Goal: Information Seeking & Learning: Find specific fact

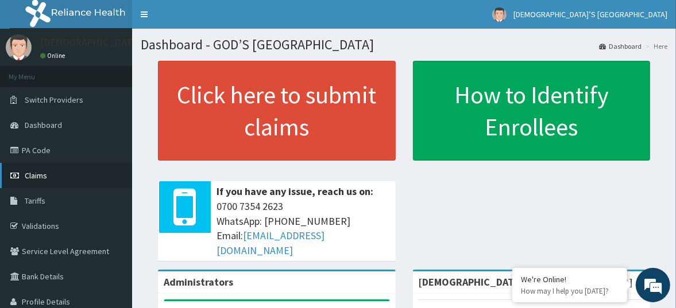
click at [35, 176] on span "Claims" at bounding box center [36, 176] width 22 height 10
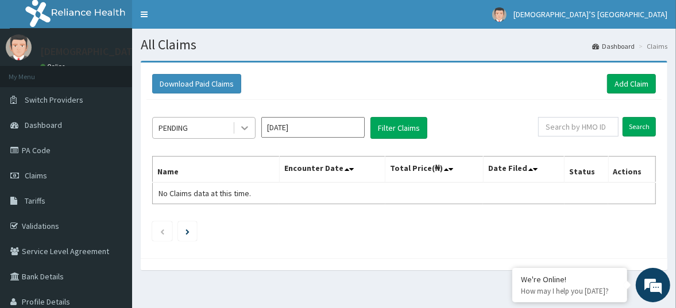
click at [243, 127] on icon at bounding box center [244, 129] width 7 height 4
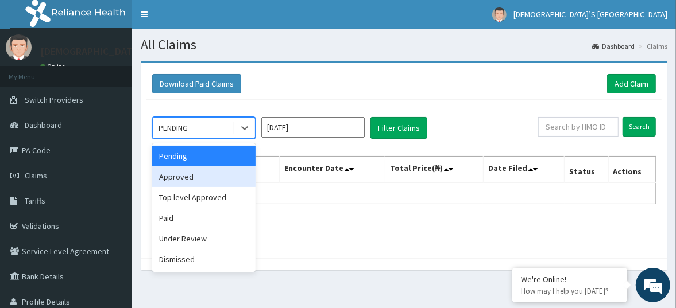
click at [225, 181] on div "Approved" at bounding box center [203, 177] width 103 height 21
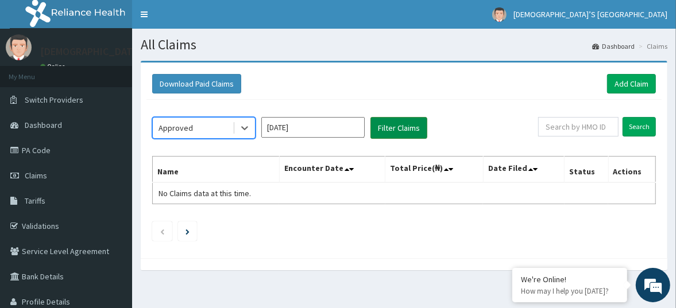
click at [384, 128] on button "Filter Claims" at bounding box center [398, 128] width 57 height 22
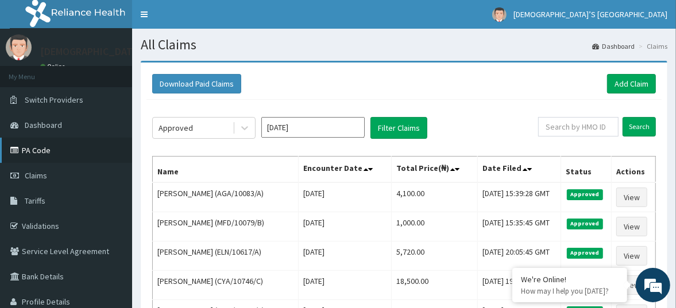
click at [42, 148] on link "PA Code" at bounding box center [66, 150] width 132 height 25
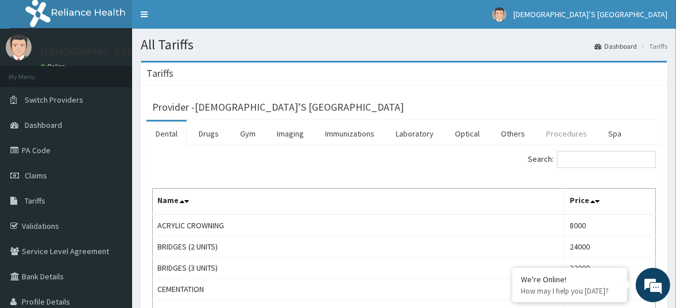
click at [545, 134] on link "Procedures" at bounding box center [566, 134] width 59 height 24
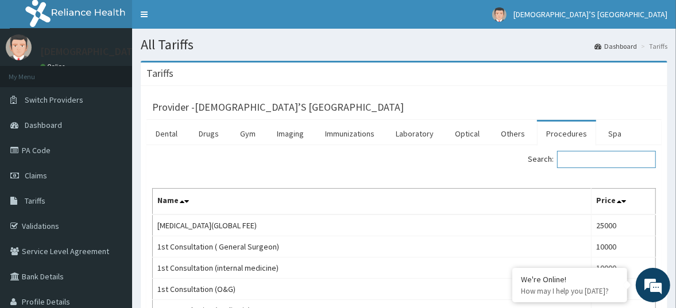
click at [598, 157] on input "Search:" at bounding box center [606, 159] width 99 height 17
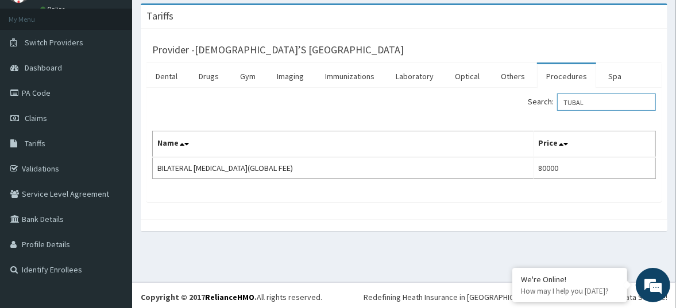
scroll to position [60, 0]
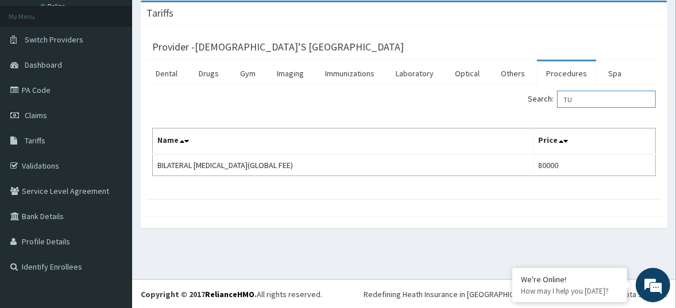
type input "T"
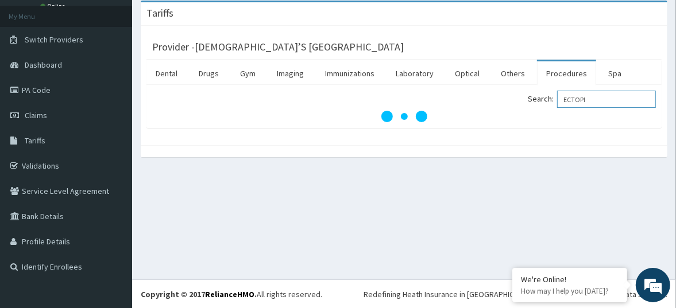
type input "ECTOPI"
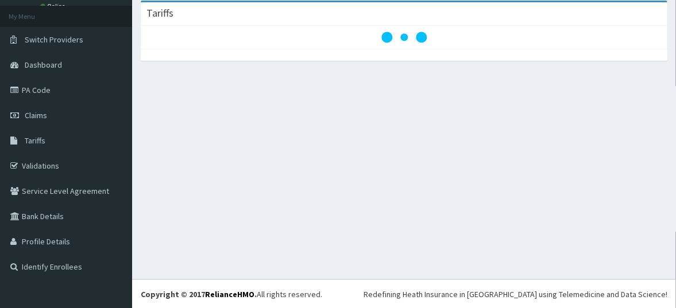
scroll to position [60, 0]
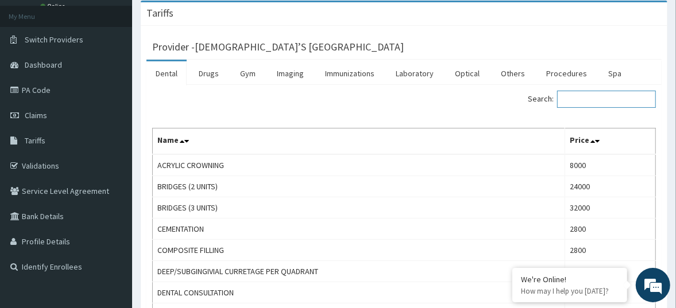
click at [601, 102] on input "Search:" at bounding box center [606, 99] width 99 height 17
click at [561, 74] on link "Procedures" at bounding box center [566, 73] width 59 height 24
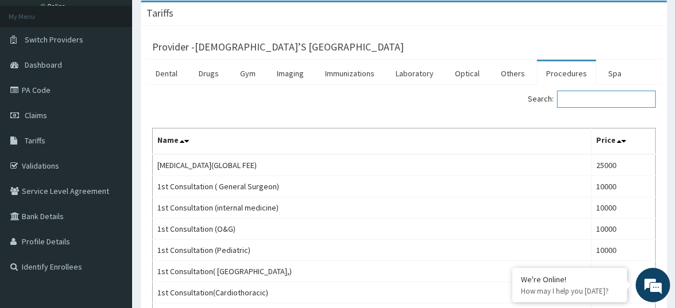
click at [574, 94] on input "Search:" at bounding box center [606, 99] width 99 height 17
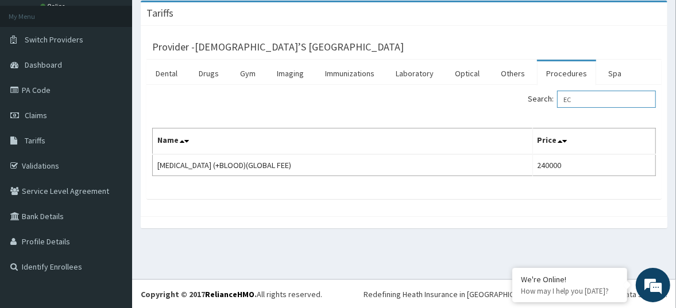
type input "E"
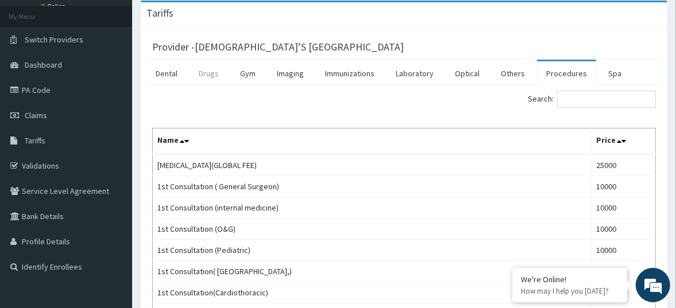
click at [202, 68] on link "Drugs" at bounding box center [209, 73] width 38 height 24
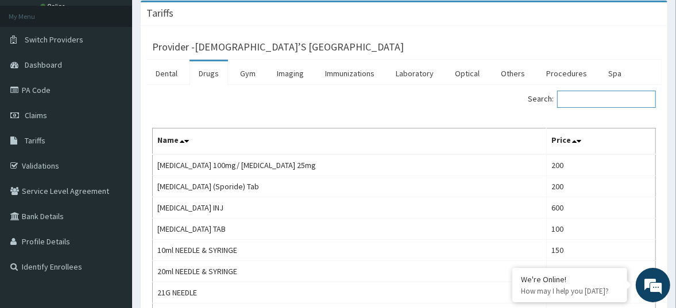
click at [591, 101] on input "Search:" at bounding box center [606, 99] width 99 height 17
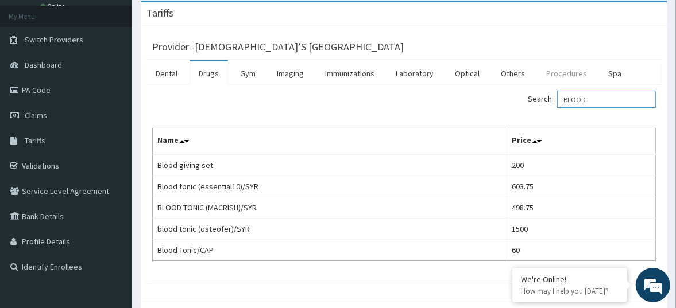
type input "BLOOD"
click at [550, 72] on link "Procedures" at bounding box center [566, 73] width 59 height 24
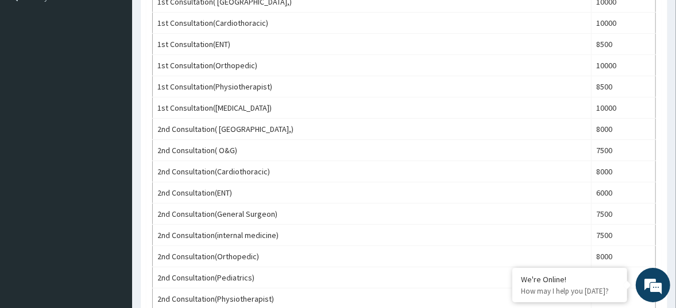
scroll to position [60, 0]
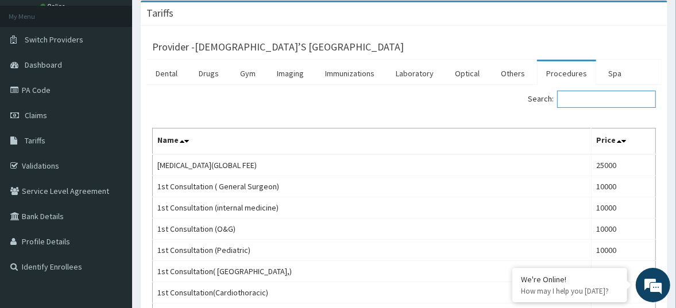
click at [589, 95] on input "Search:" at bounding box center [606, 99] width 99 height 17
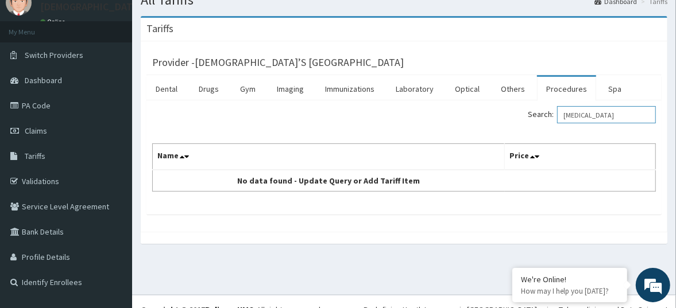
scroll to position [48, 0]
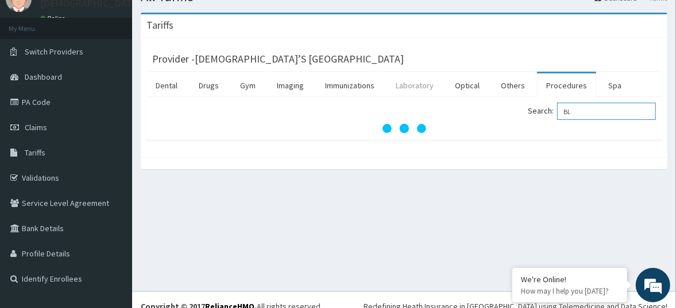
type input "BL"
click at [404, 88] on link "Laboratory" at bounding box center [415, 86] width 56 height 24
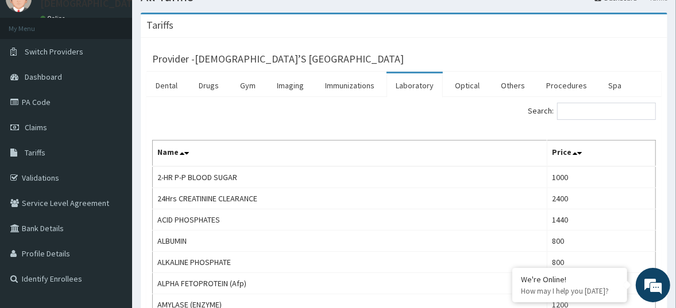
click at [404, 88] on link "Laboratory" at bounding box center [415, 86] width 56 height 24
click at [571, 106] on input "Search:" at bounding box center [606, 111] width 99 height 17
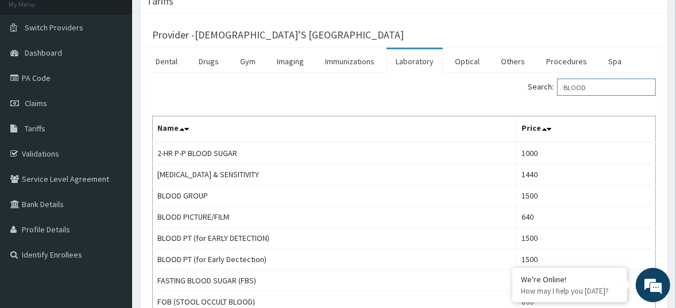
scroll to position [63, 0]
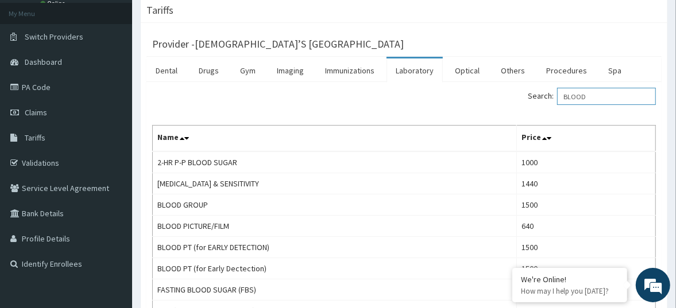
click at [597, 95] on input "BLOOD" at bounding box center [606, 96] width 99 height 17
type input "B"
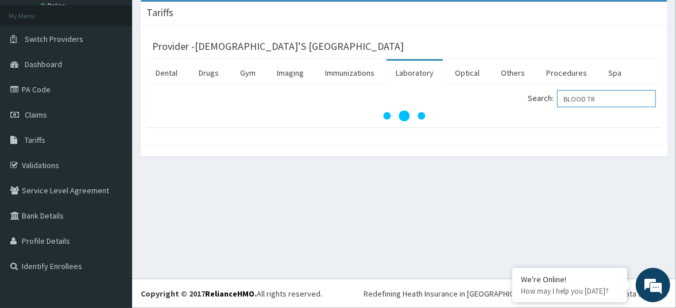
scroll to position [60, 0]
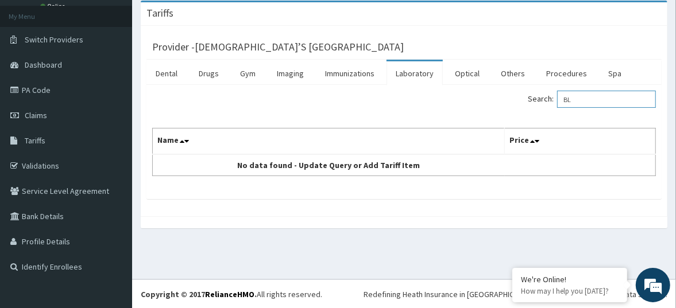
type input "B"
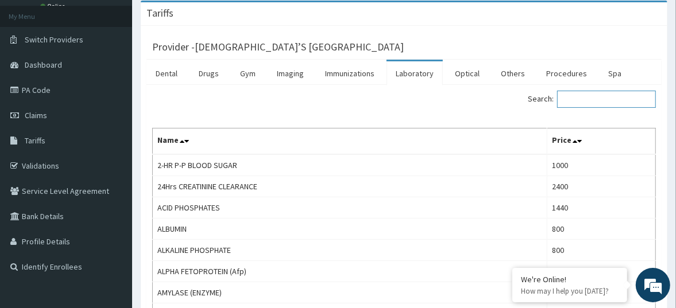
scroll to position [63, 0]
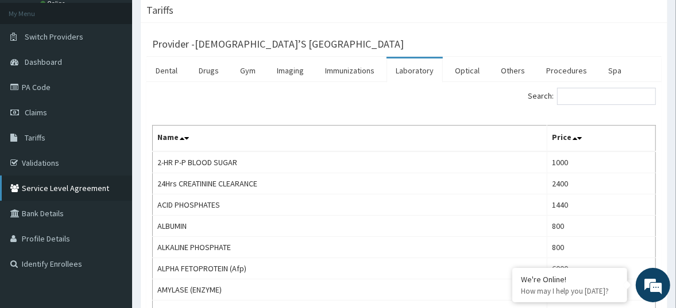
click at [40, 194] on link "Service Level Agreement" at bounding box center [66, 188] width 132 height 25
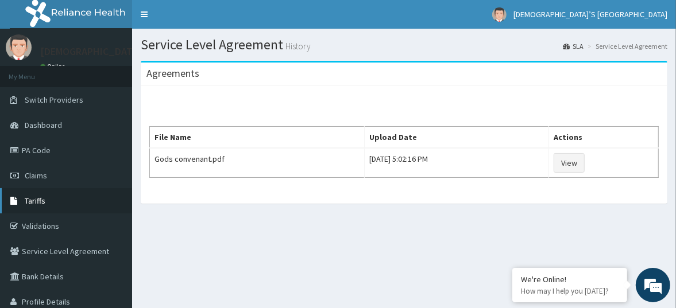
click at [37, 200] on span "Tariffs" at bounding box center [35, 201] width 21 height 10
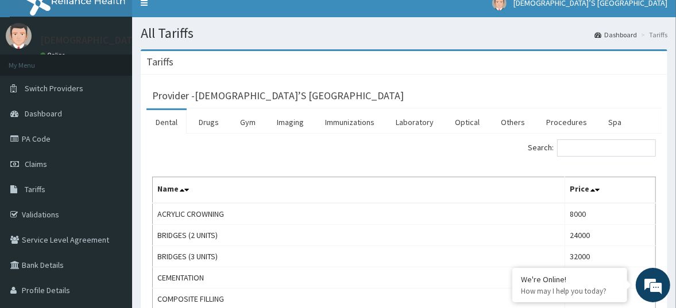
scroll to position [14, 0]
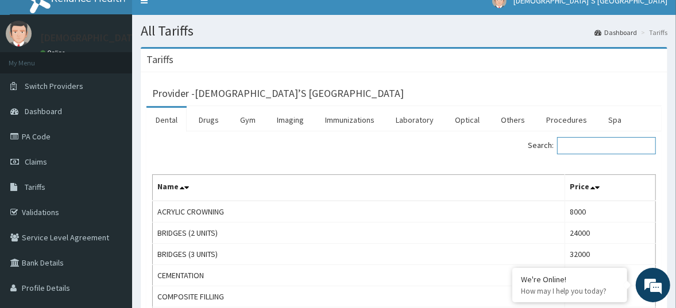
click at [581, 148] on input "Search:" at bounding box center [606, 145] width 99 height 17
click at [204, 117] on link "Drugs" at bounding box center [209, 120] width 38 height 24
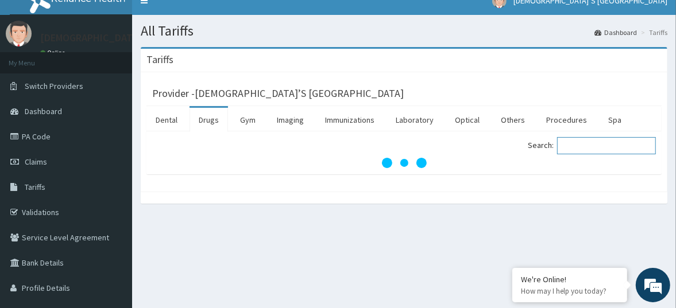
click at [575, 144] on input "Search:" at bounding box center [606, 145] width 99 height 17
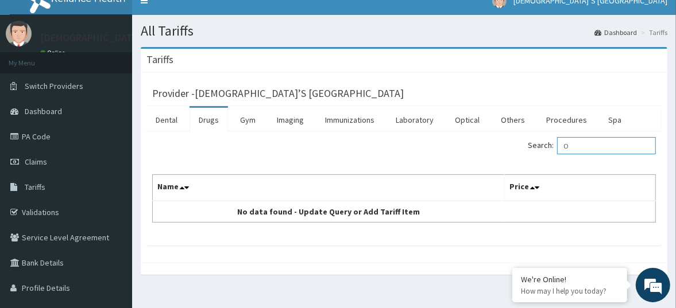
type input "O"
type input "POSITI"
click at [501, 118] on link "Others" at bounding box center [513, 120] width 42 height 24
click at [592, 145] on input "Search:" at bounding box center [606, 145] width 99 height 17
type input "B"
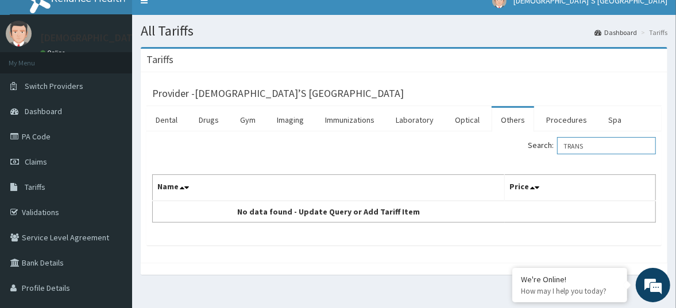
type input "TRANS"
click at [330, 149] on div "Search: TRANS" at bounding box center [404, 147] width 521 height 20
click at [34, 185] on span "Tariffs" at bounding box center [35, 187] width 21 height 10
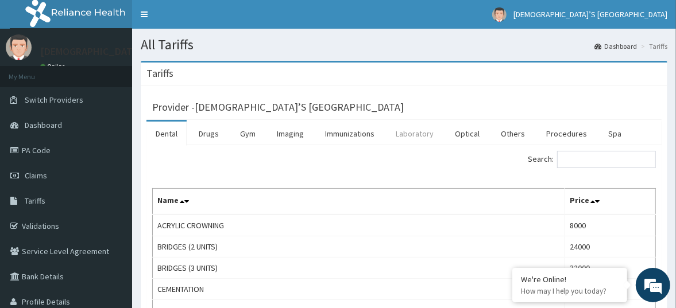
click at [409, 130] on link "Laboratory" at bounding box center [415, 134] width 56 height 24
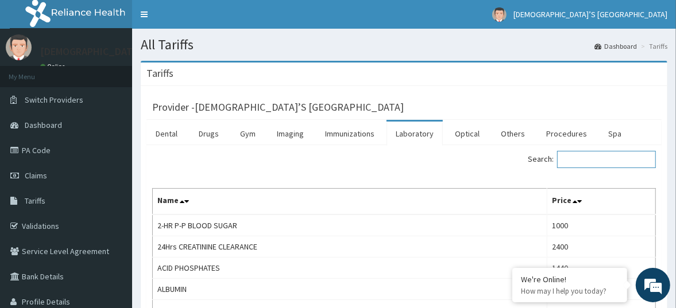
click at [570, 157] on input "Search:" at bounding box center [606, 159] width 99 height 17
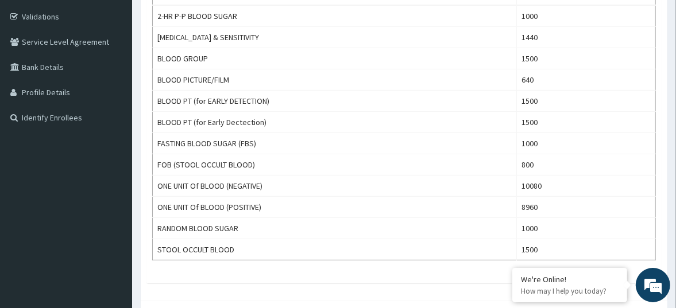
scroll to position [211, 0]
type input "BLOOD"
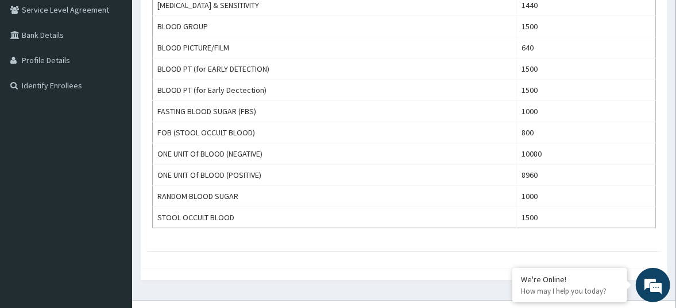
scroll to position [0, 0]
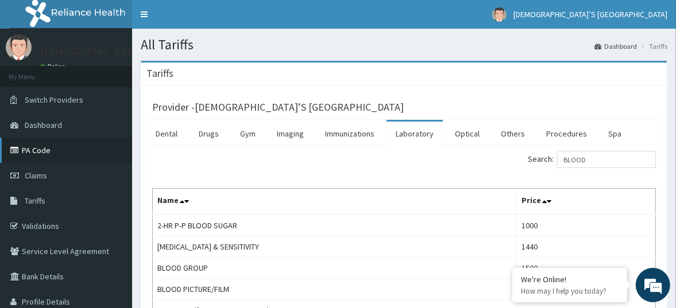
click at [45, 151] on link "PA Code" at bounding box center [66, 150] width 132 height 25
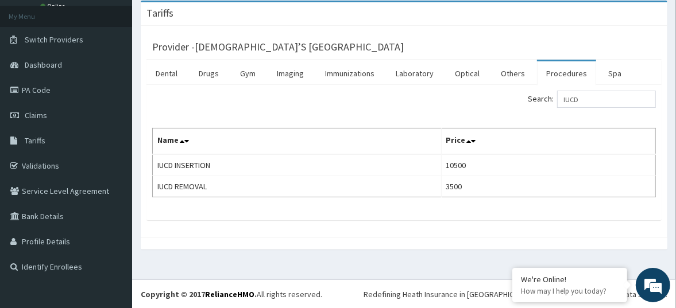
type input "IUCD"
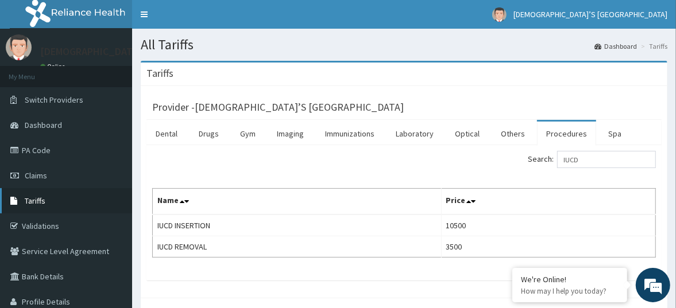
click at [39, 201] on span "Tariffs" at bounding box center [35, 201] width 21 height 10
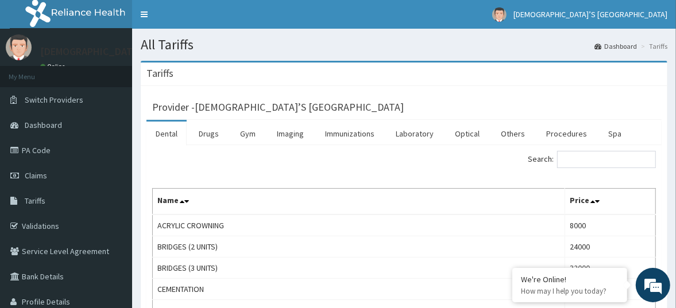
click at [39, 201] on span "Tariffs" at bounding box center [35, 201] width 21 height 10
drag, startPoint x: 0, startPoint y: 0, endPoint x: 39, endPoint y: 201, distance: 204.8
click at [39, 201] on span "Tariffs" at bounding box center [35, 201] width 21 height 10
click at [654, 75] on div "Tariffs" at bounding box center [404, 75] width 527 height 24
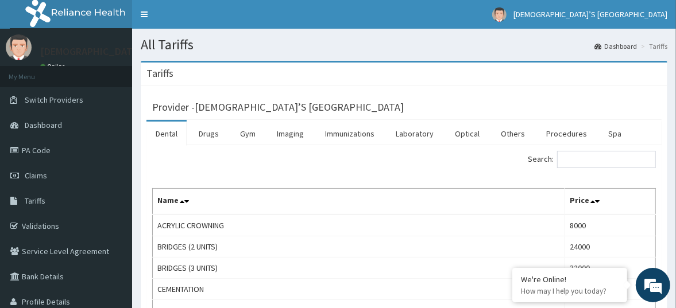
click at [654, 75] on div "Tariffs" at bounding box center [404, 75] width 527 height 24
click at [44, 153] on link "PA Code" at bounding box center [66, 150] width 132 height 25
